Goal: Find specific page/section: Find specific page/section

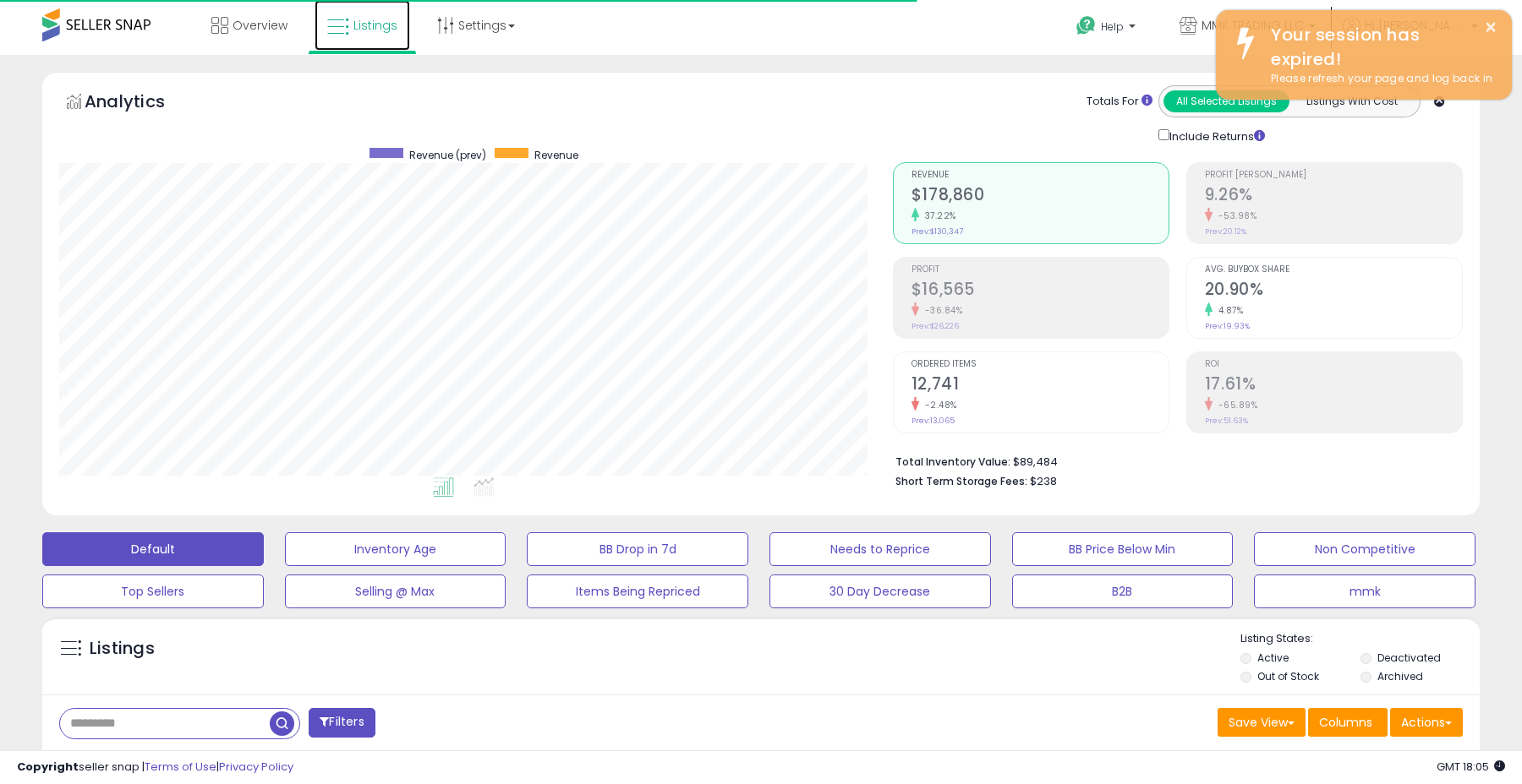
scroll to position [346, 833]
click at [365, 28] on span "Listings" at bounding box center [375, 26] width 44 height 17
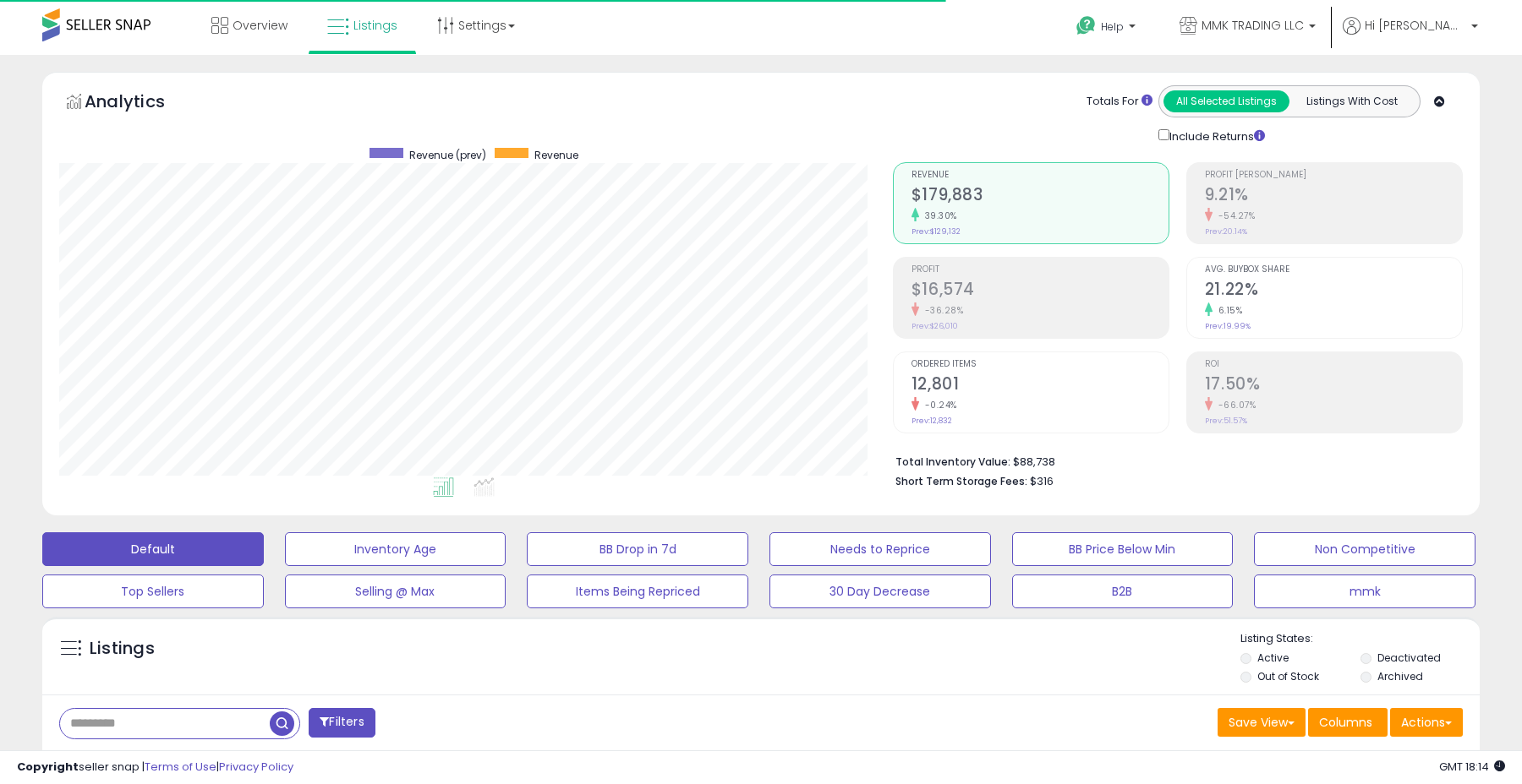
scroll to position [346, 833]
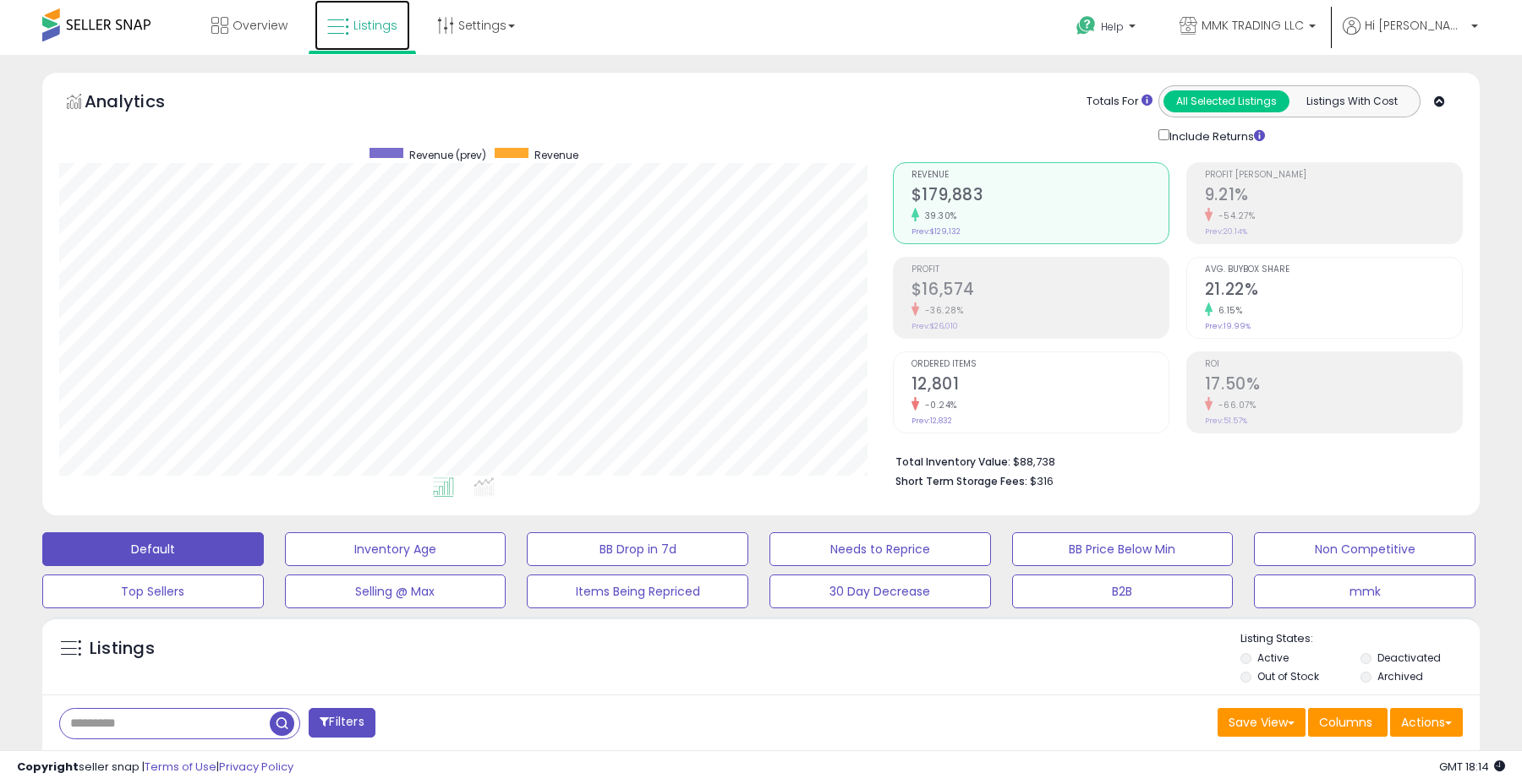
click at [360, 34] on link "Listings" at bounding box center [363, 25] width 96 height 50
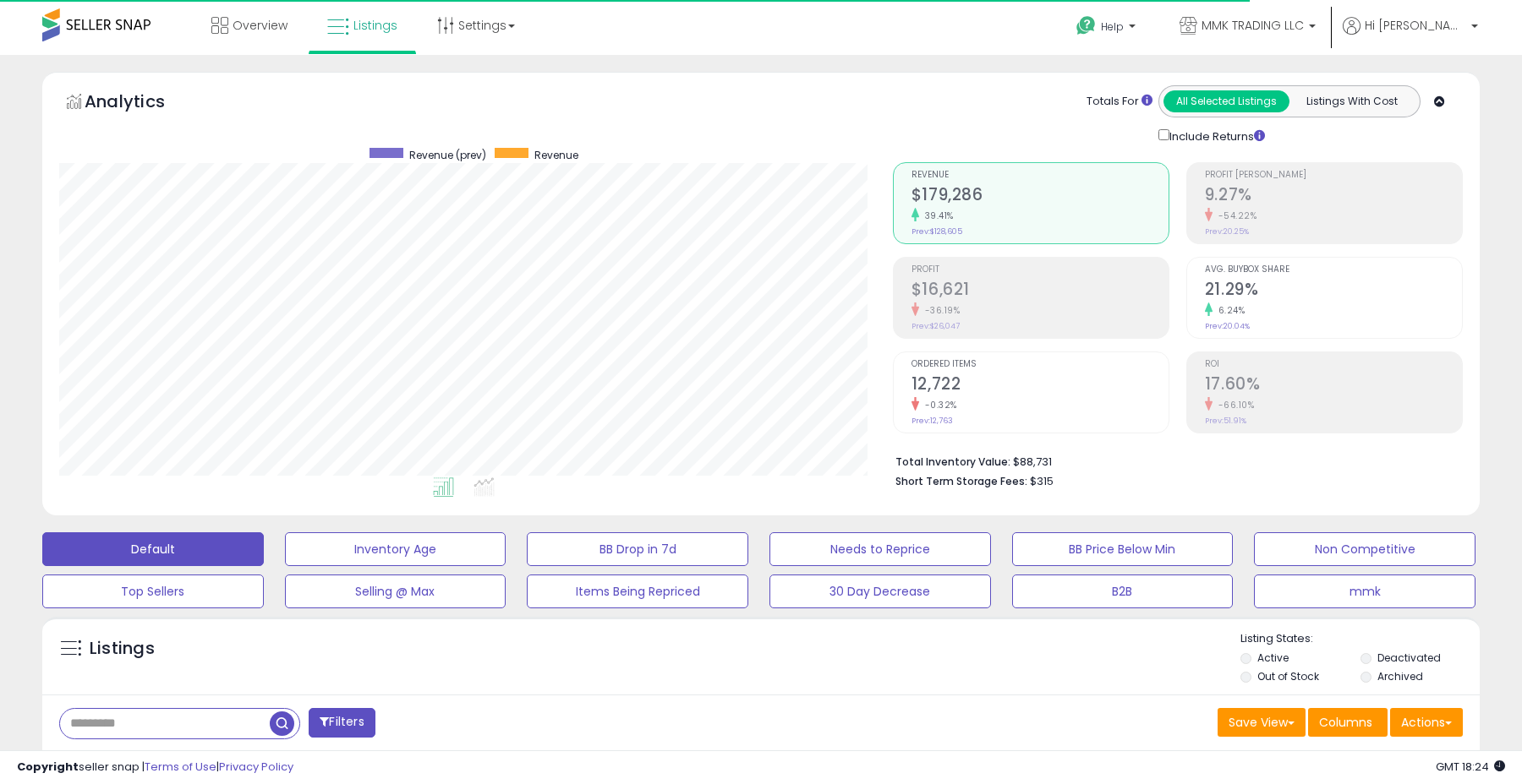
scroll to position [346, 833]
click at [359, 36] on link "Listings" at bounding box center [363, 25] width 96 height 50
